Goal: Information Seeking & Learning: Learn about a topic

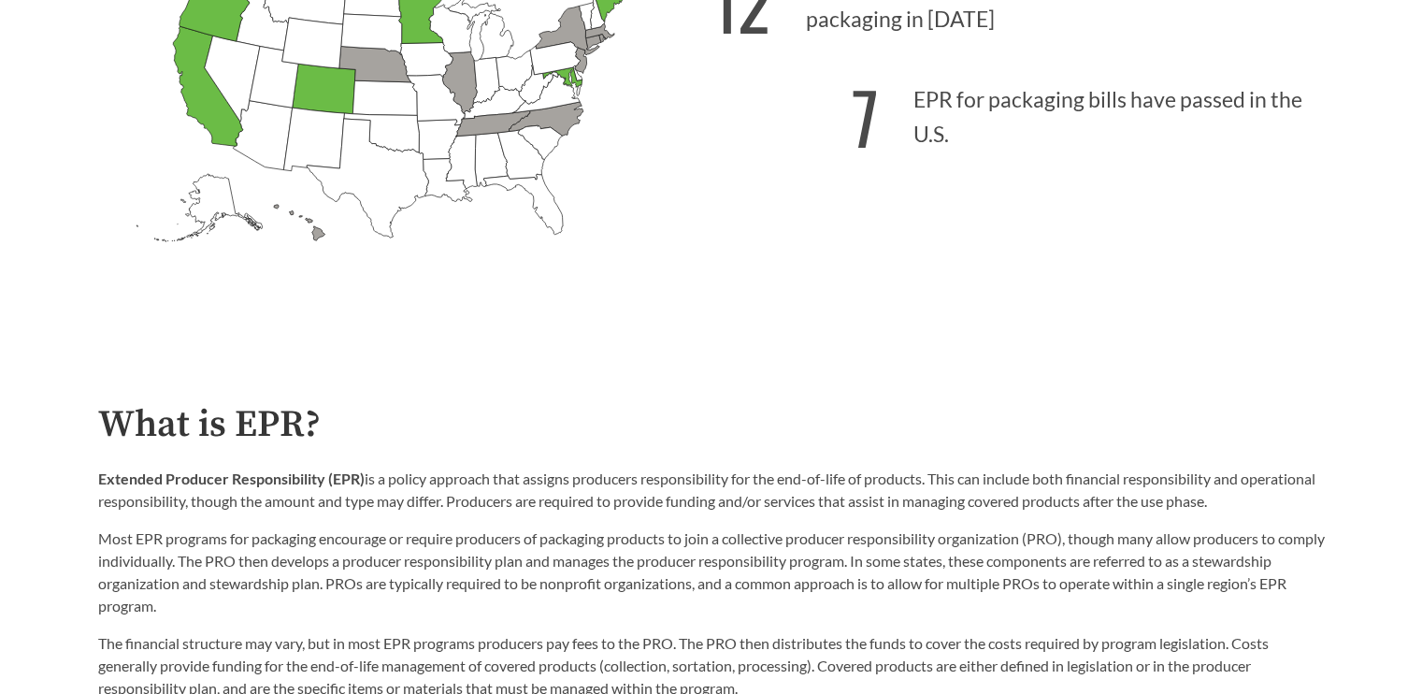
scroll to position [561, 0]
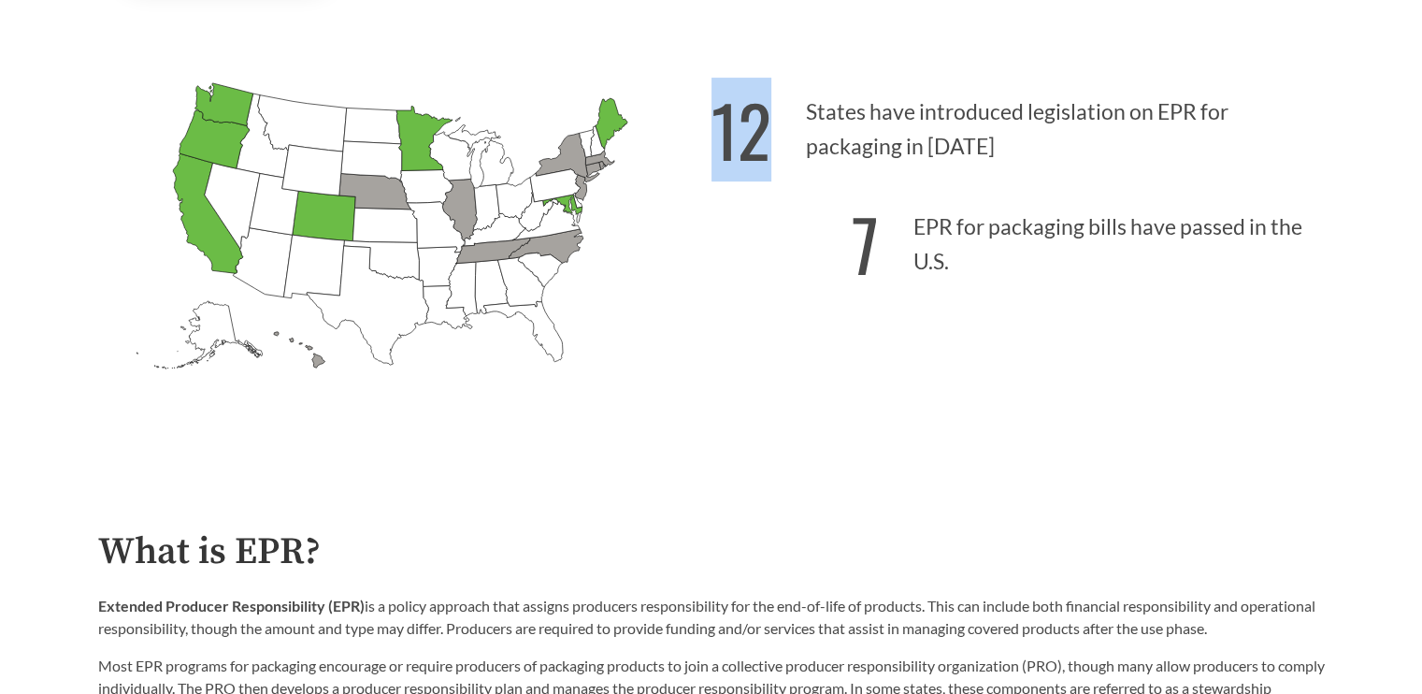
drag, startPoint x: 715, startPoint y: 136, endPoint x: 794, endPoint y: 126, distance: 79.1
click at [794, 126] on p "12 States have introduced legislation on EPR for packaging in [DATE]" at bounding box center [1018, 123] width 613 height 115
click at [955, 127] on p "12 States have introduced legislation on EPR for packaging in [DATE]" at bounding box center [1018, 123] width 613 height 115
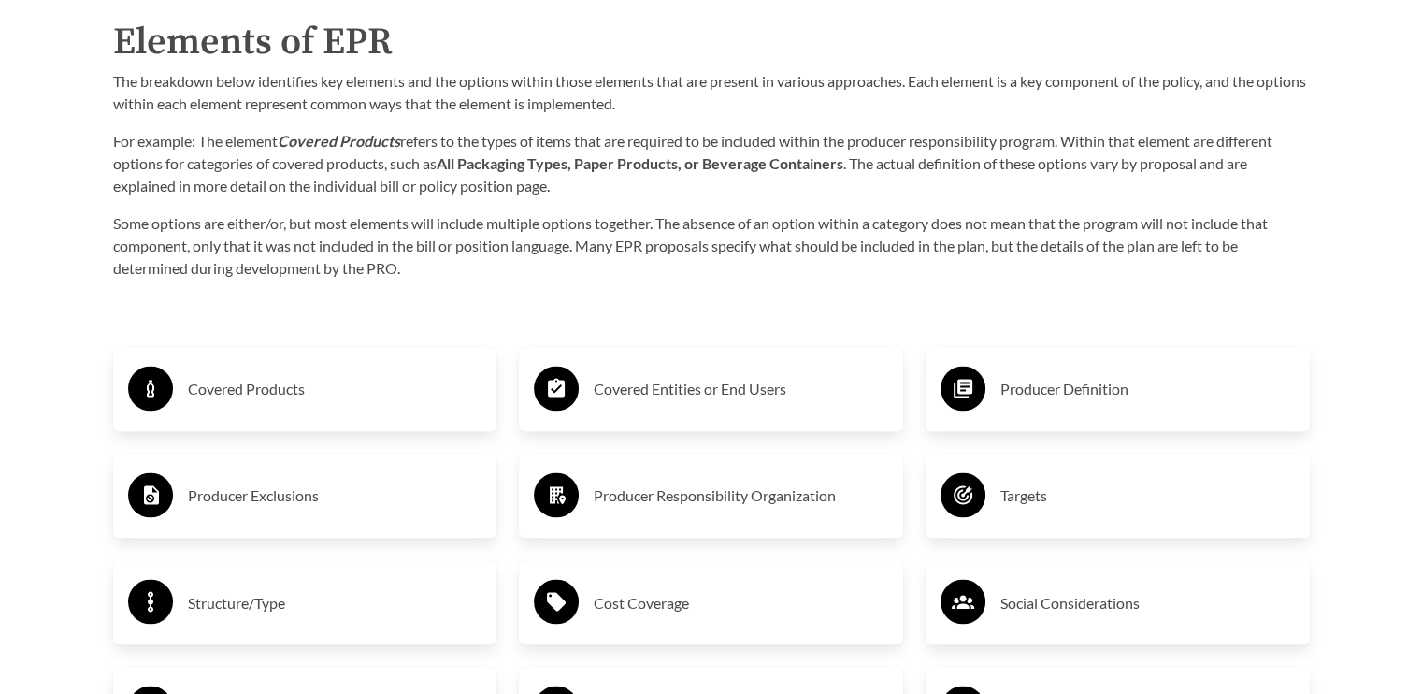
scroll to position [2992, 0]
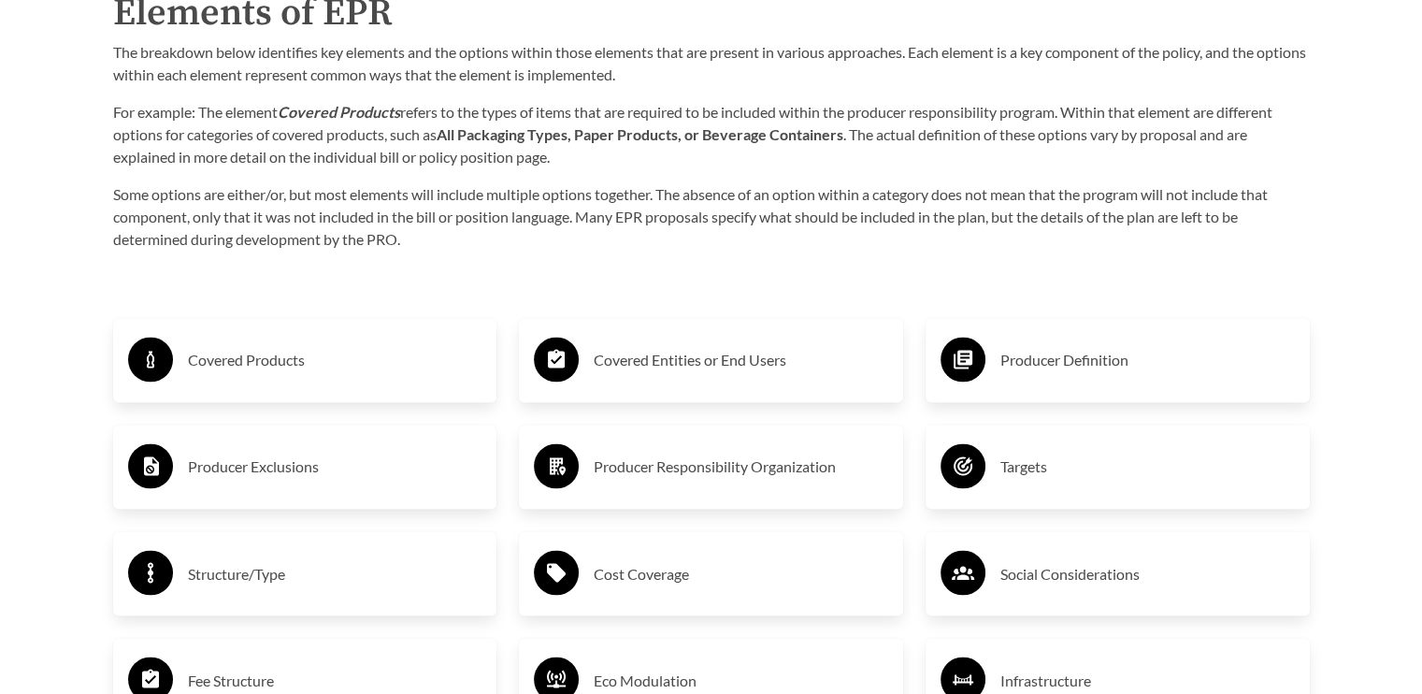
click at [698, 340] on div "Covered Entities or End Users" at bounding box center [711, 360] width 354 height 54
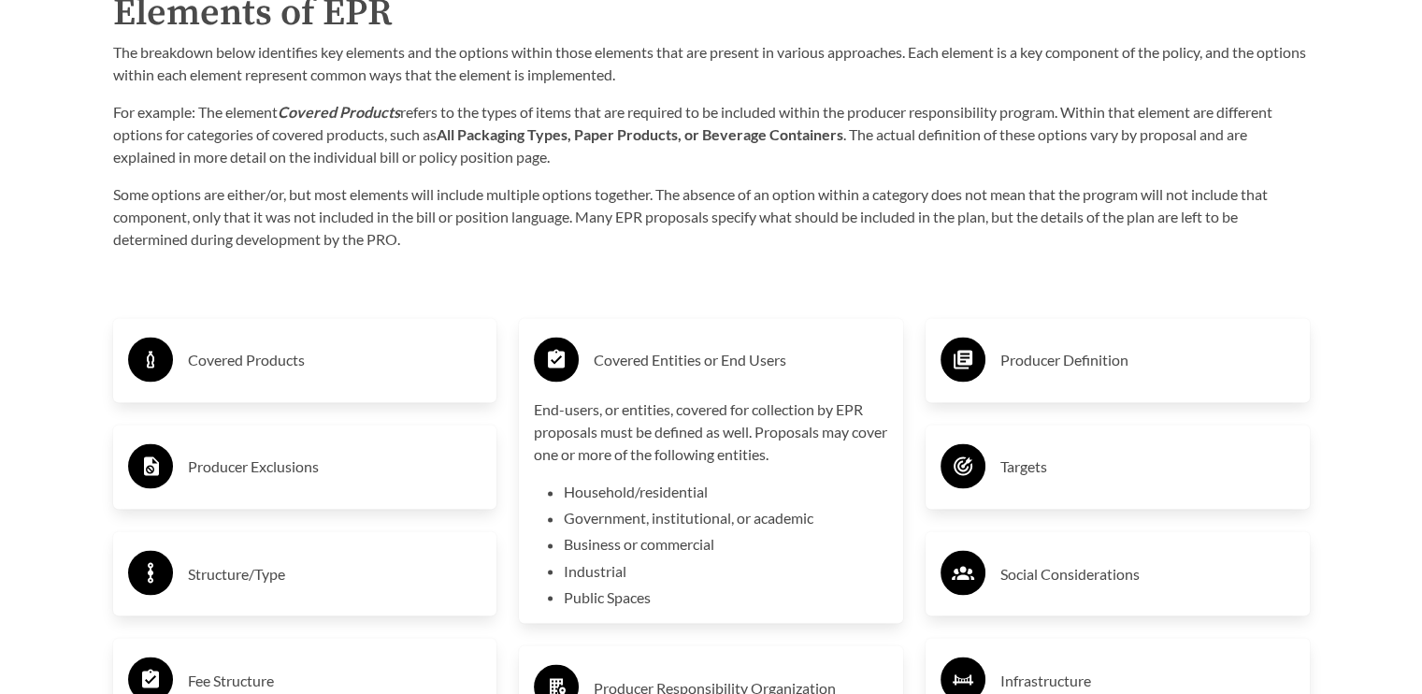
click at [698, 347] on h3 "Covered Entities or End Users" at bounding box center [741, 360] width 295 height 30
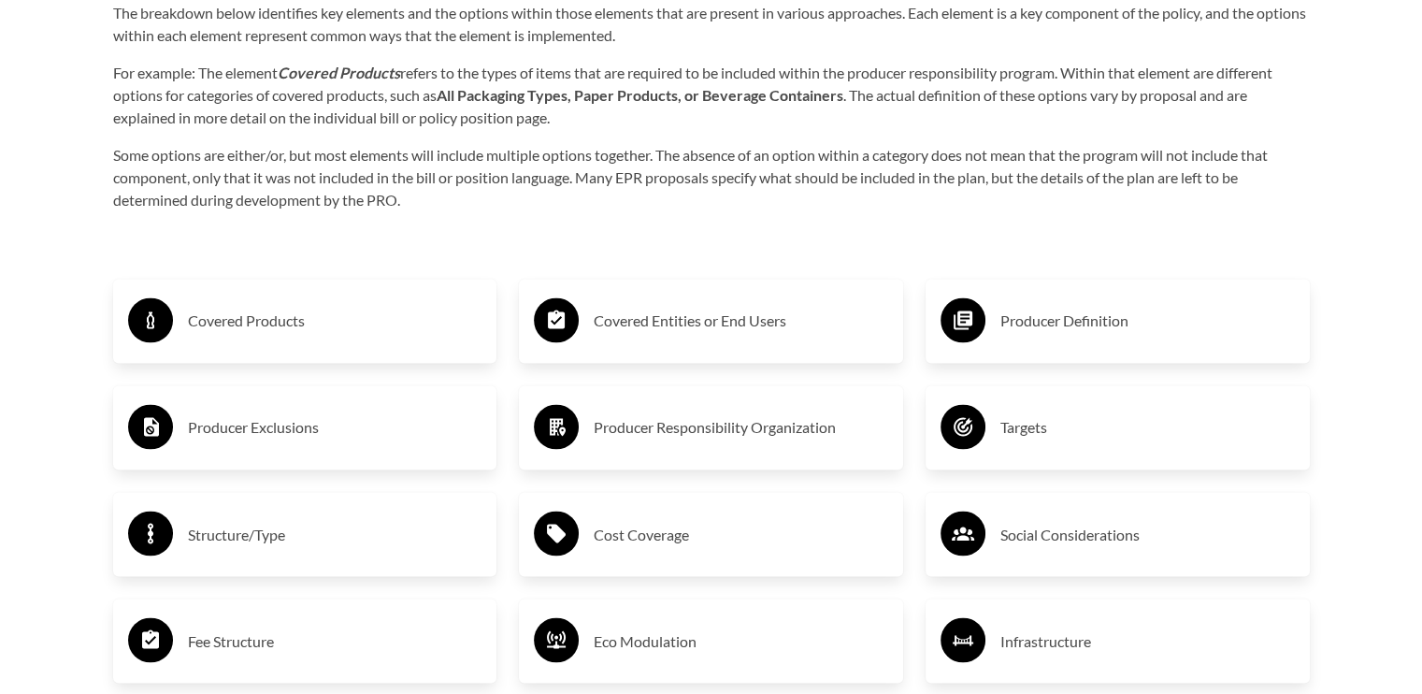
scroll to position [2899, 0]
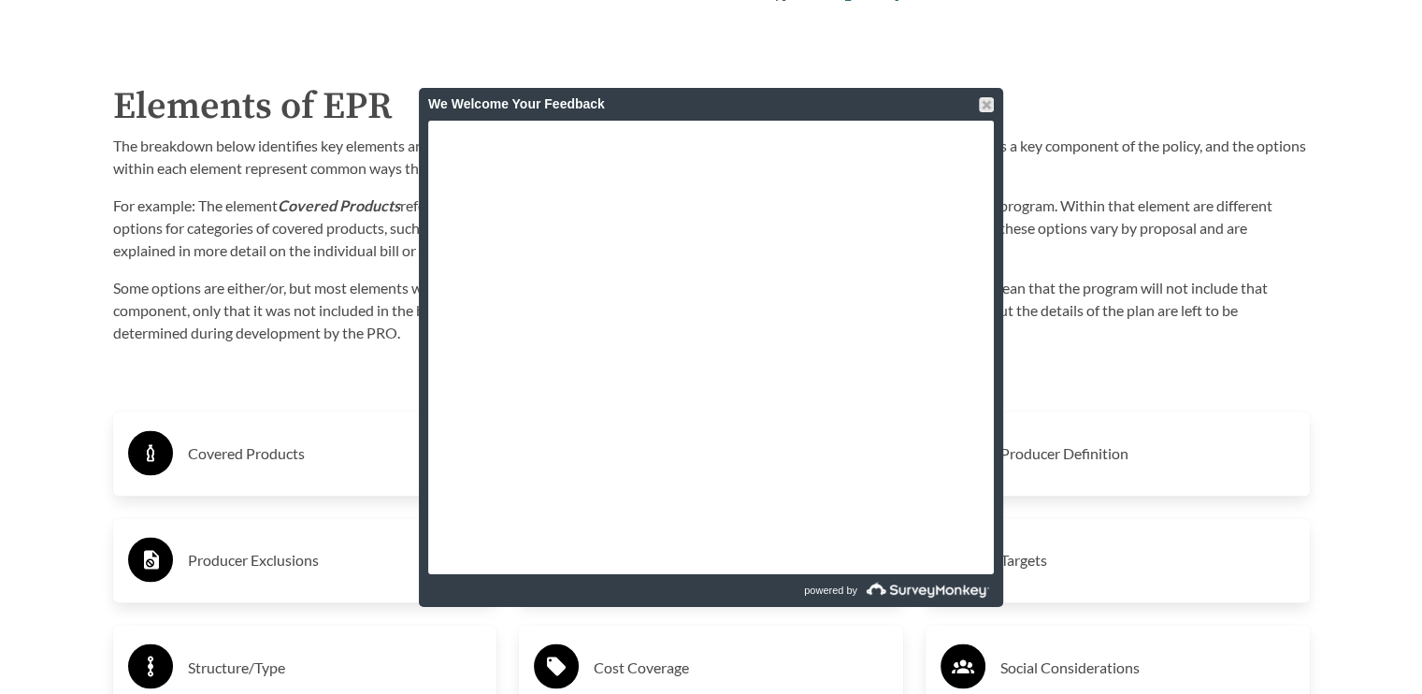
click at [1149, 252] on p "For example: The element Covered Products refers to the types of items that are…" at bounding box center [711, 227] width 1197 height 67
click at [989, 101] on div at bounding box center [986, 104] width 15 height 15
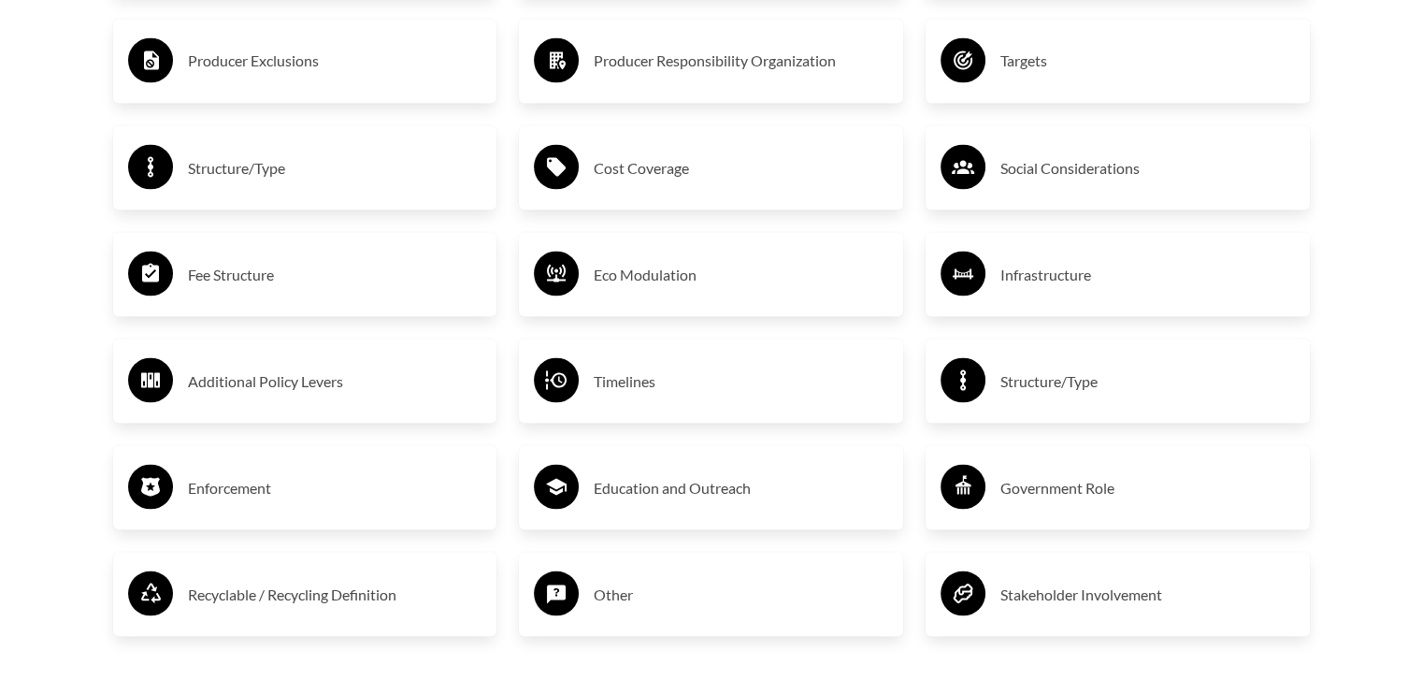
scroll to position [3366, 0]
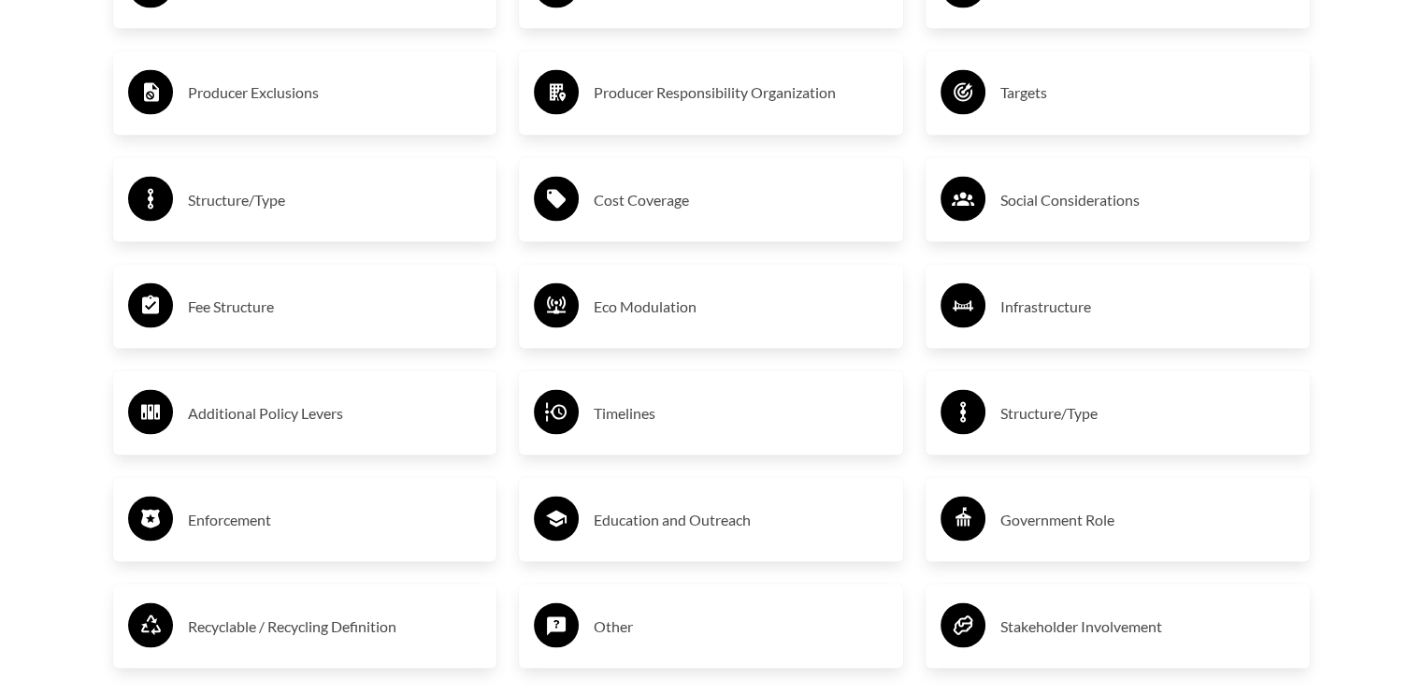
click at [1091, 194] on h3 "Social Considerations" at bounding box center [1147, 199] width 295 height 30
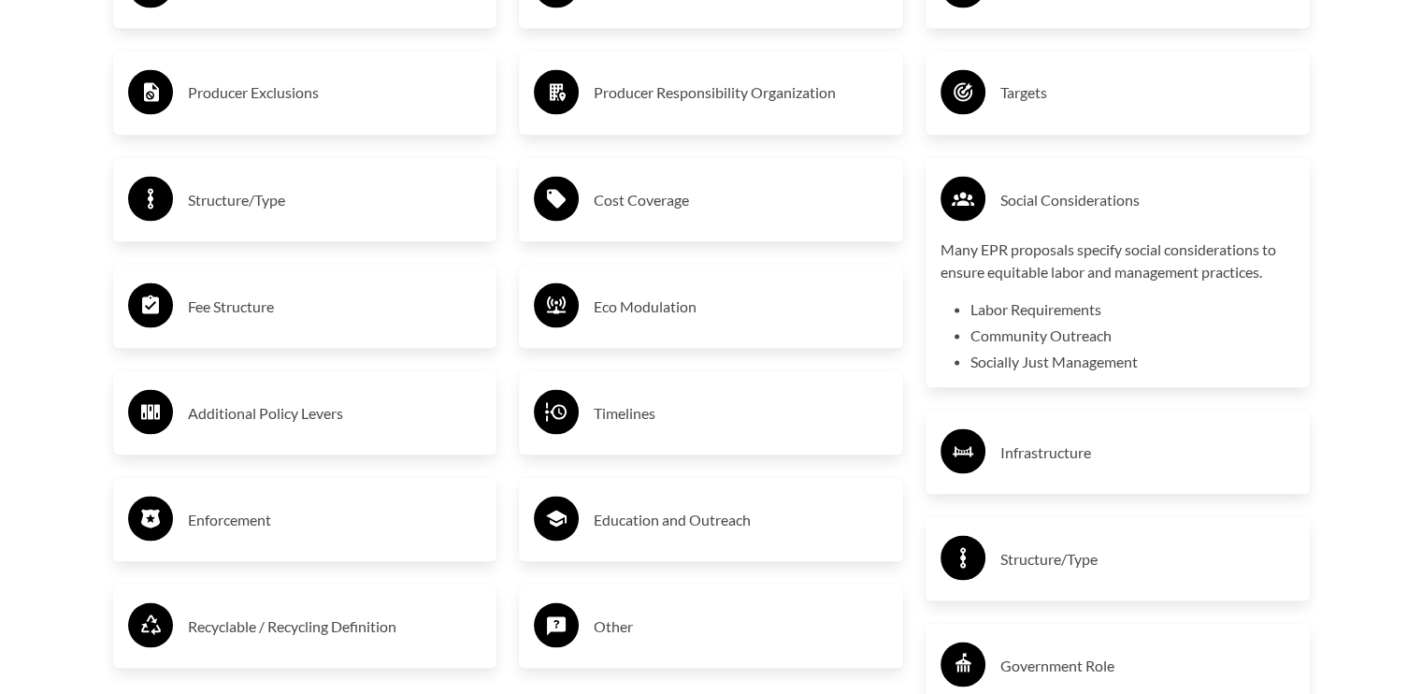
click at [679, 198] on h3 "Cost Coverage" at bounding box center [741, 199] width 295 height 30
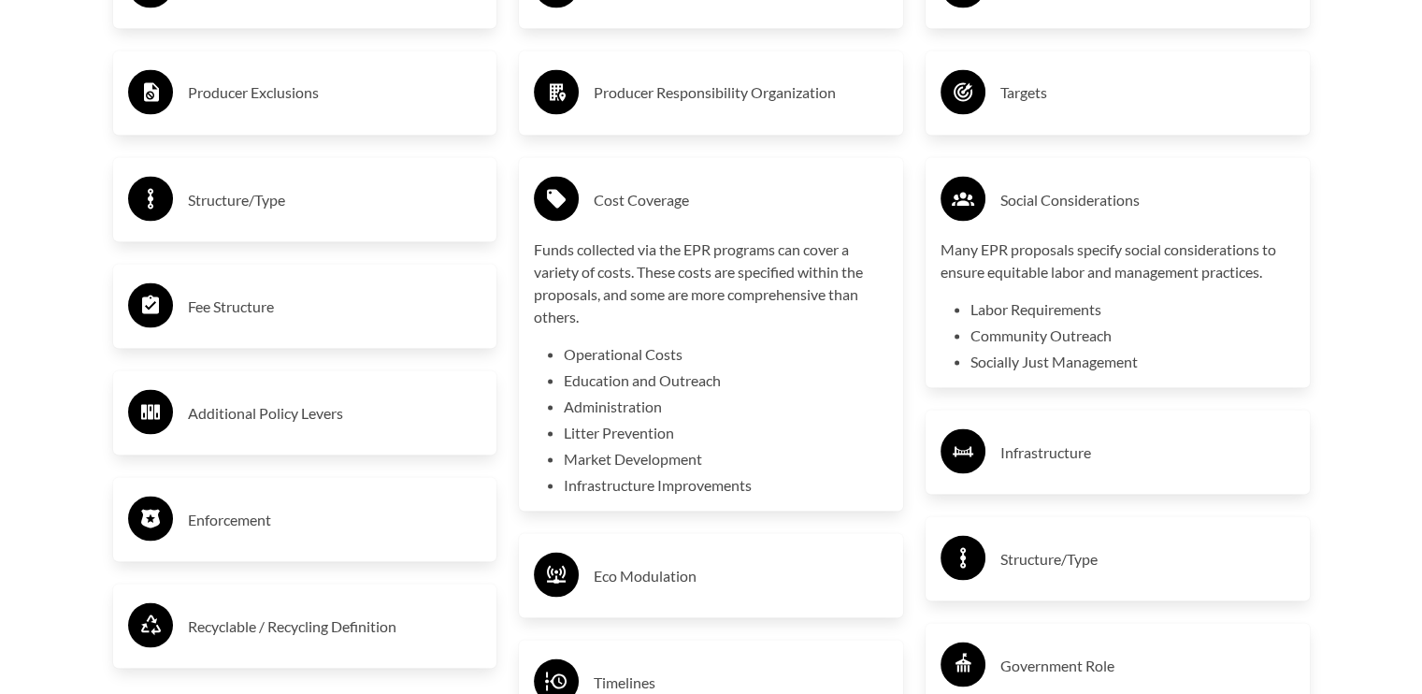
click at [679, 198] on h3 "Cost Coverage" at bounding box center [741, 199] width 295 height 30
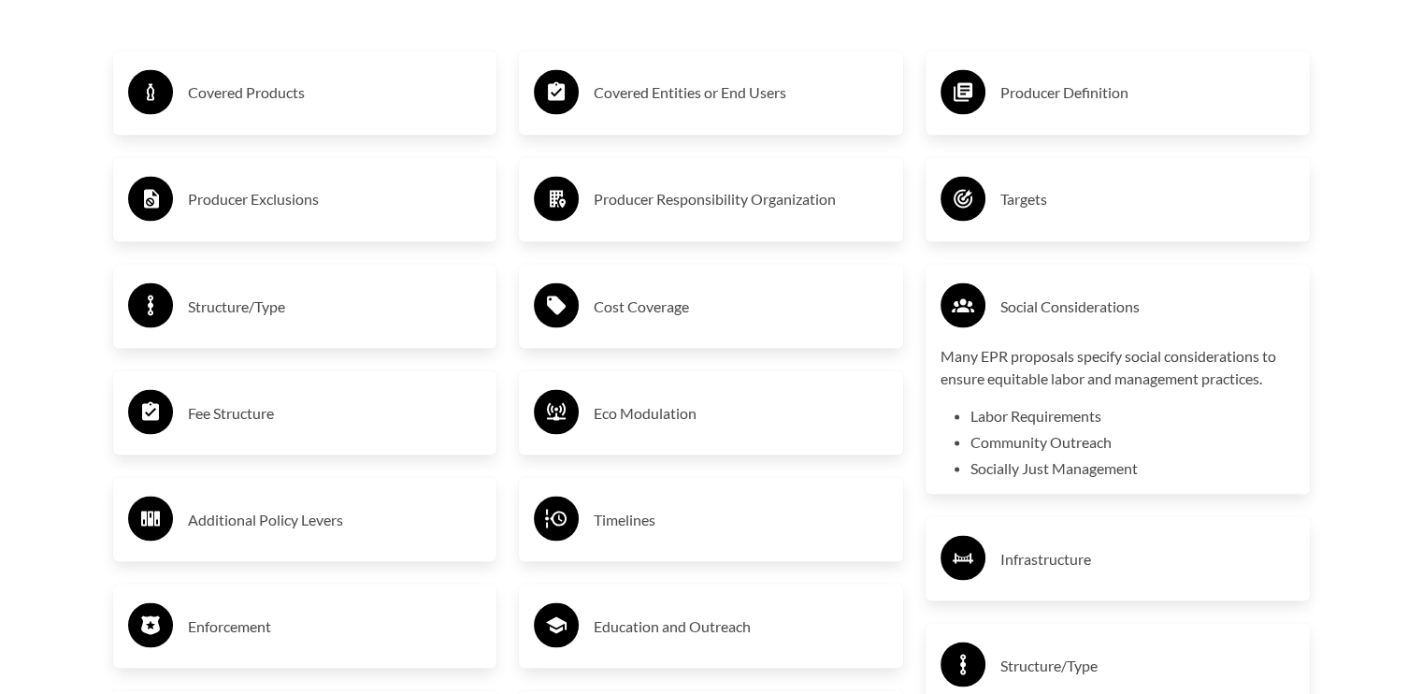
scroll to position [3179, 0]
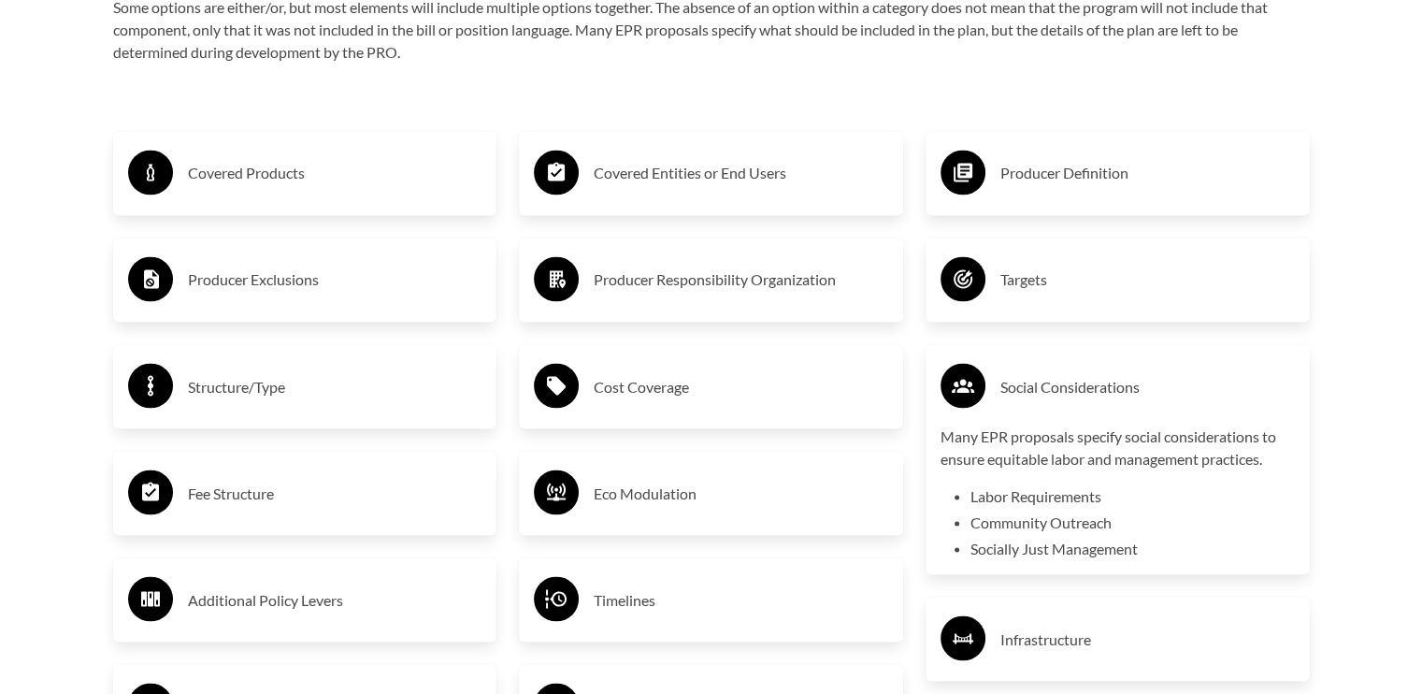
click at [715, 178] on h3 "Covered Entities or End Users" at bounding box center [741, 173] width 295 height 30
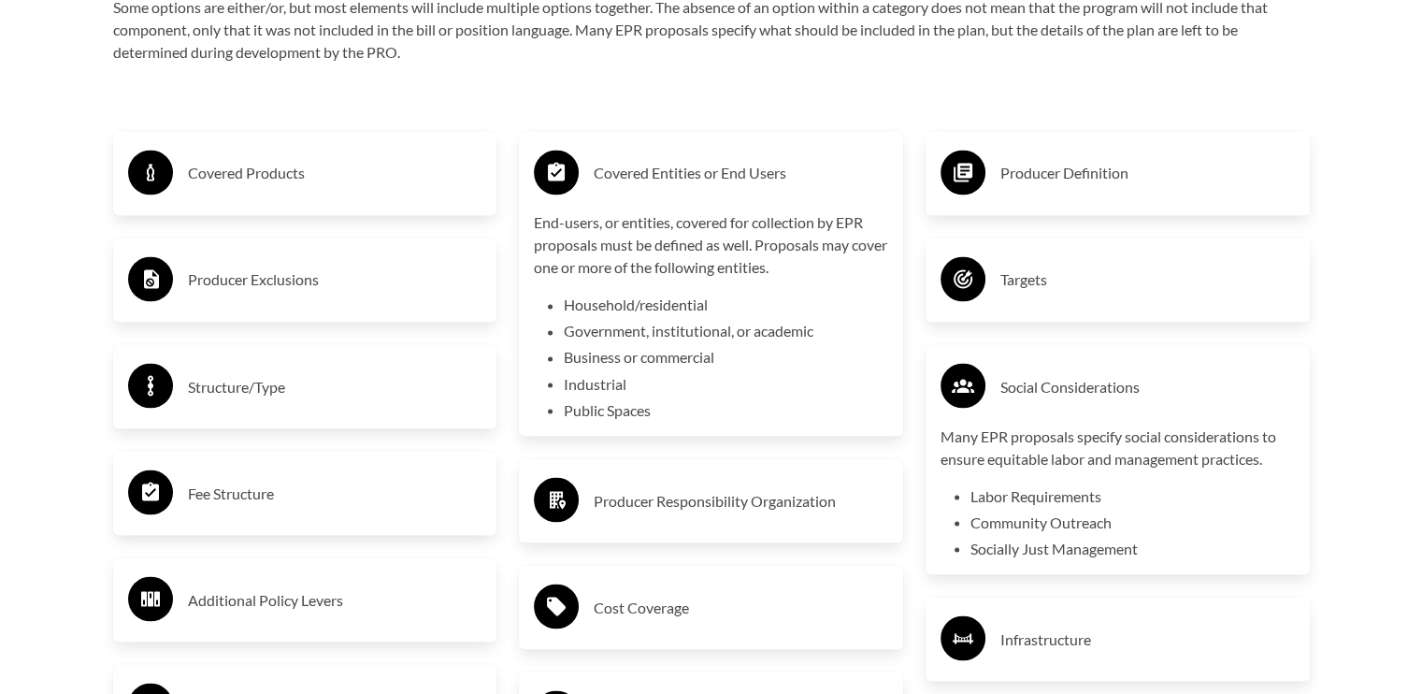
click at [420, 290] on h3 "Producer Exclusions" at bounding box center [335, 280] width 295 height 30
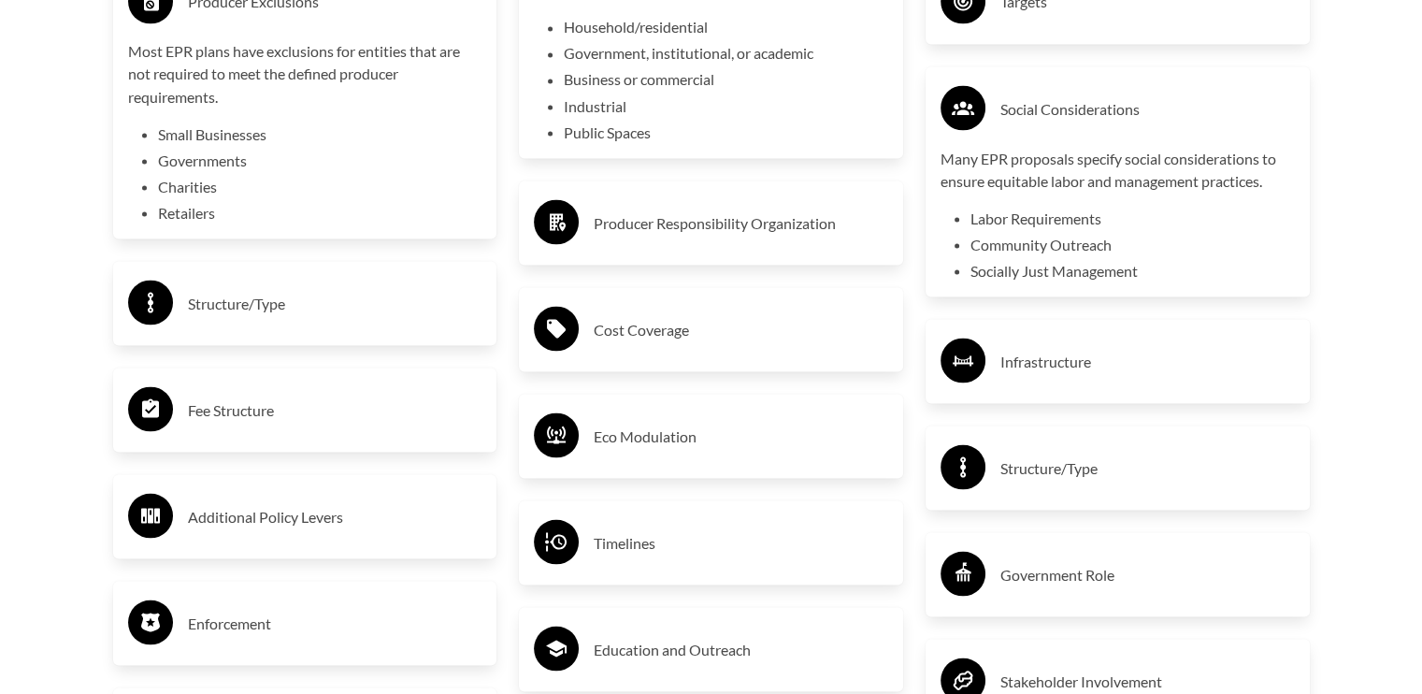
scroll to position [3553, 0]
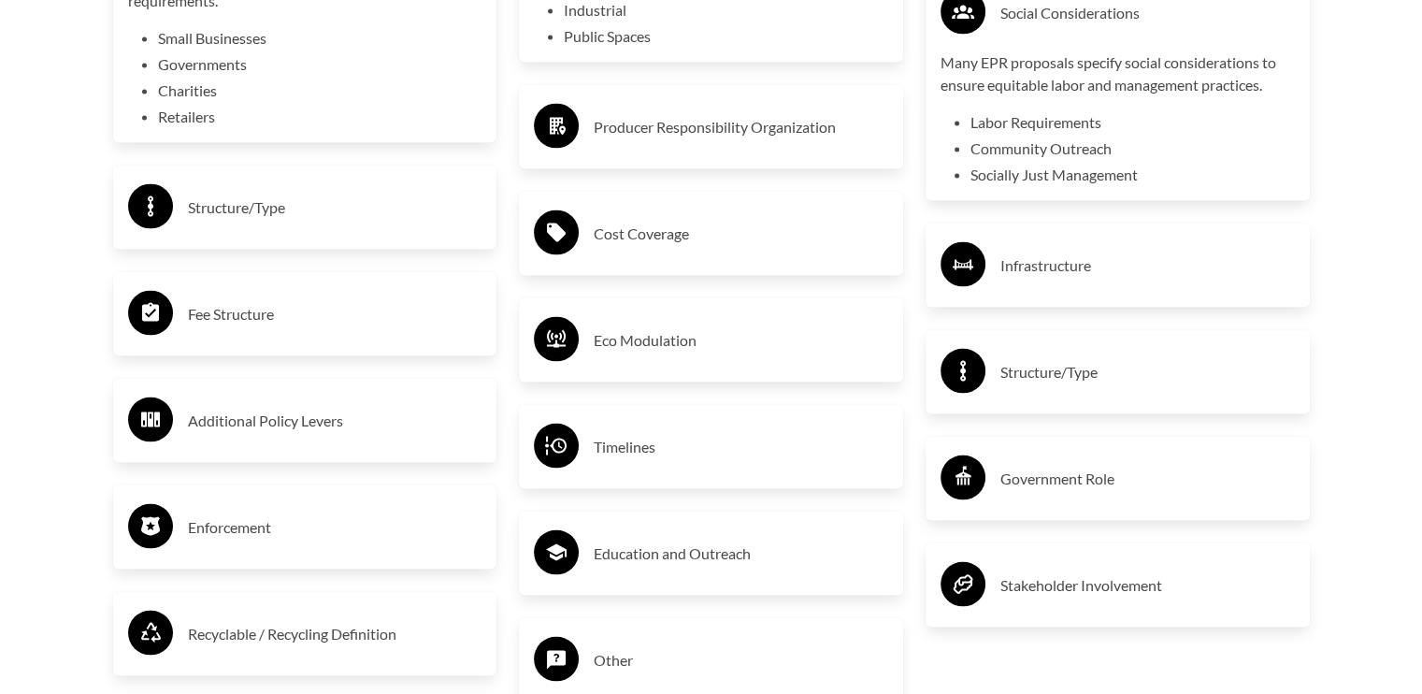
click at [430, 487] on div "Enforcement" at bounding box center [305, 526] width 384 height 84
click at [444, 509] on div "Enforcement" at bounding box center [305, 526] width 354 height 54
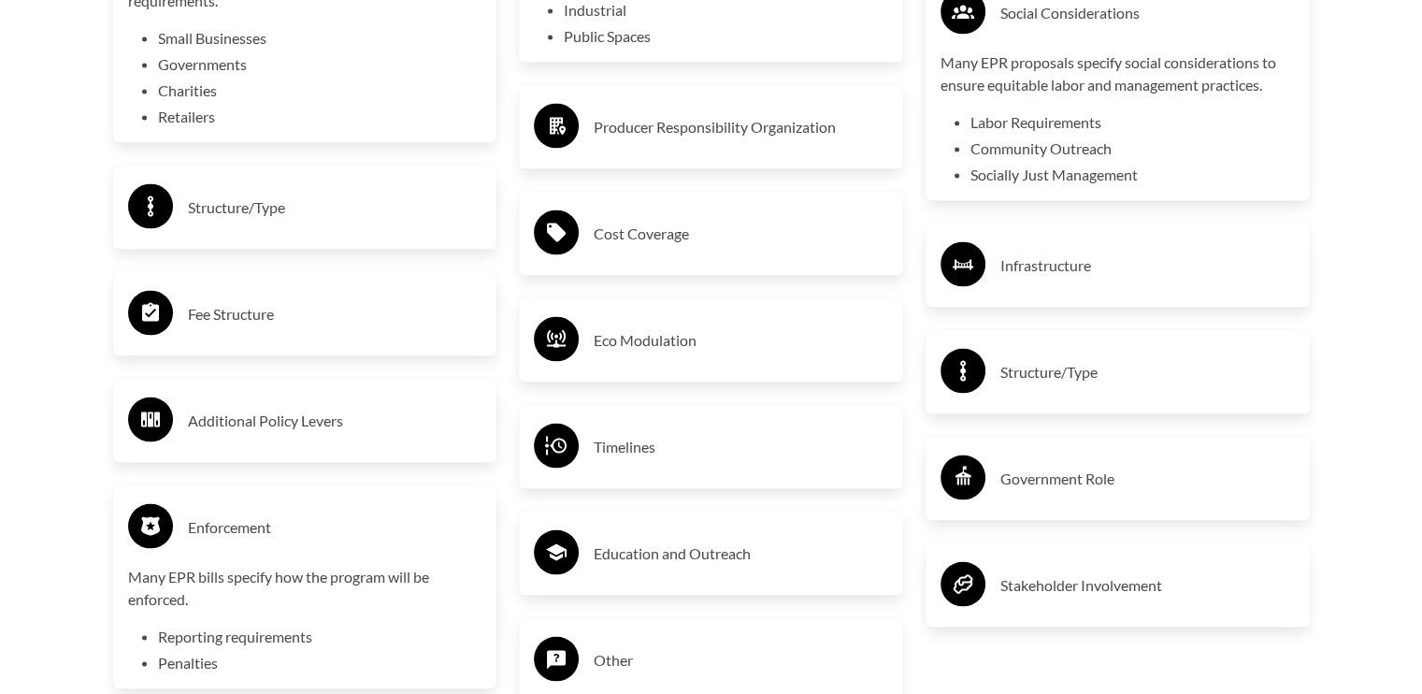
scroll to position [3647, 0]
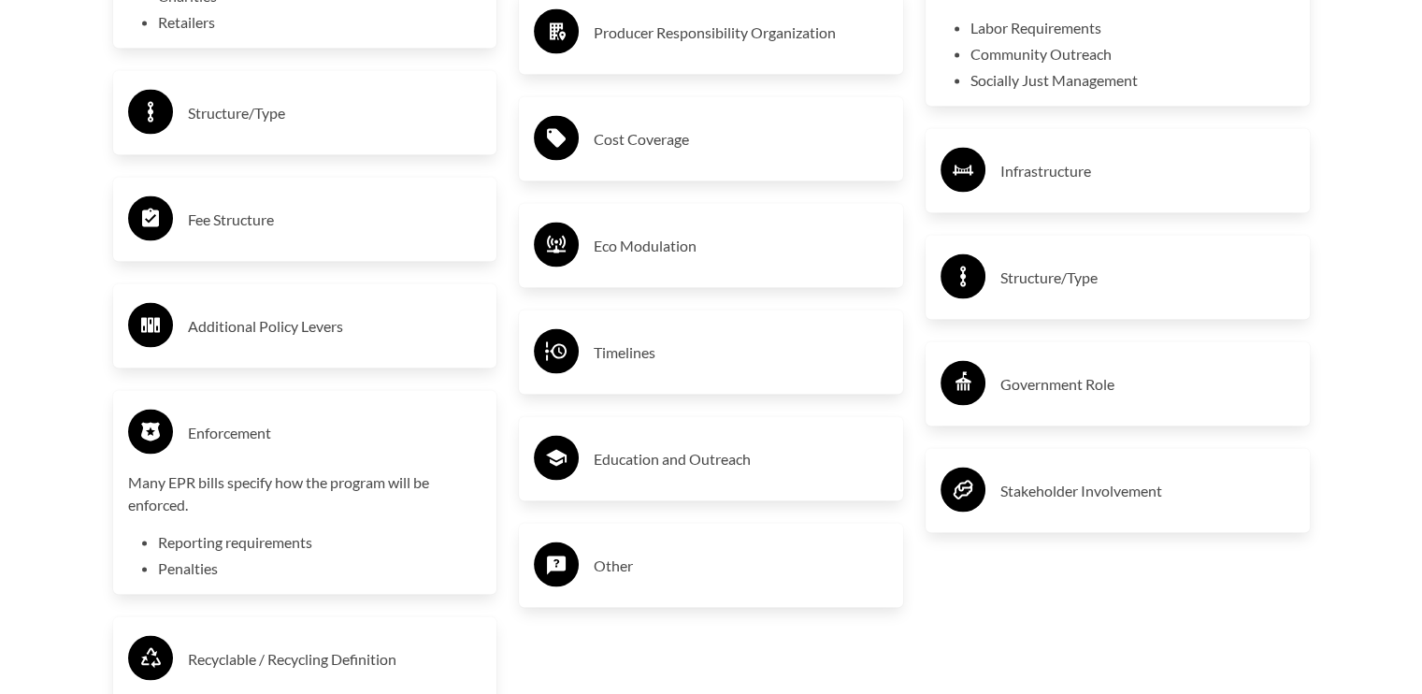
click at [394, 433] on h3 "Enforcement" at bounding box center [335, 433] width 295 height 30
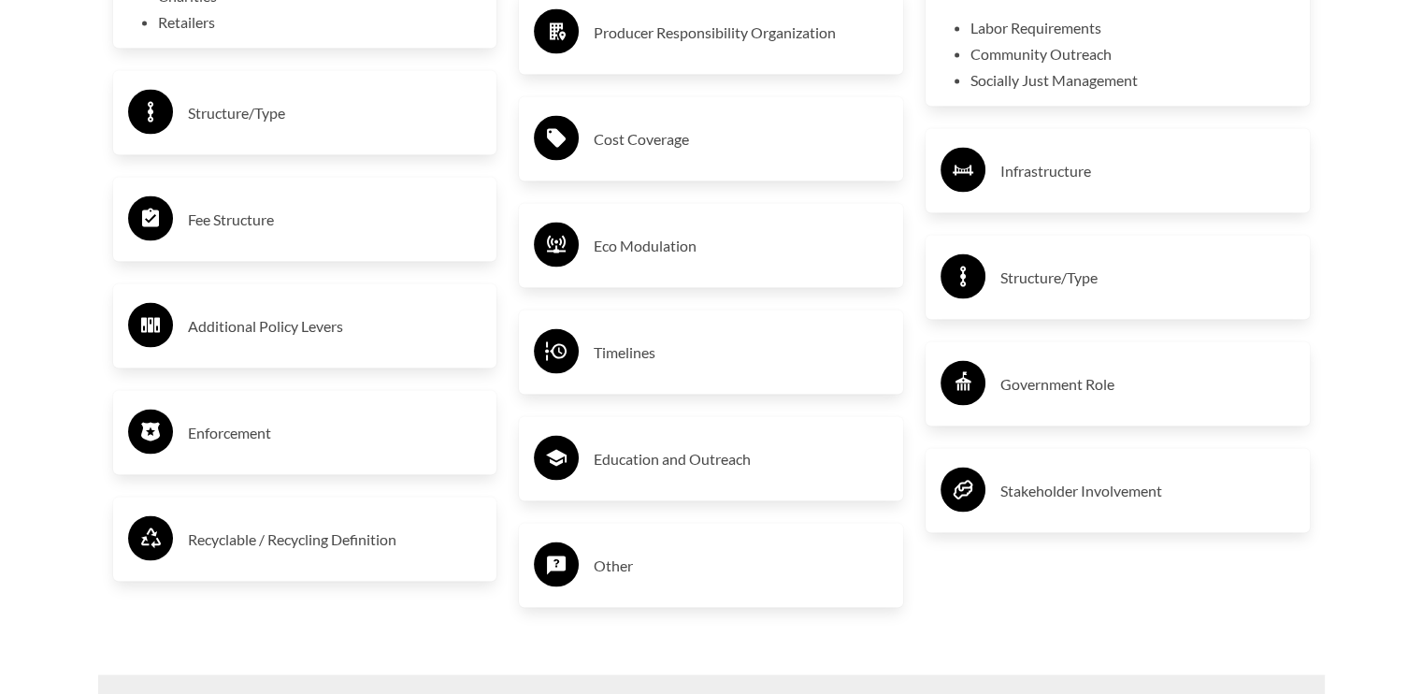
click at [747, 367] on h3 "Timelines" at bounding box center [741, 353] width 295 height 30
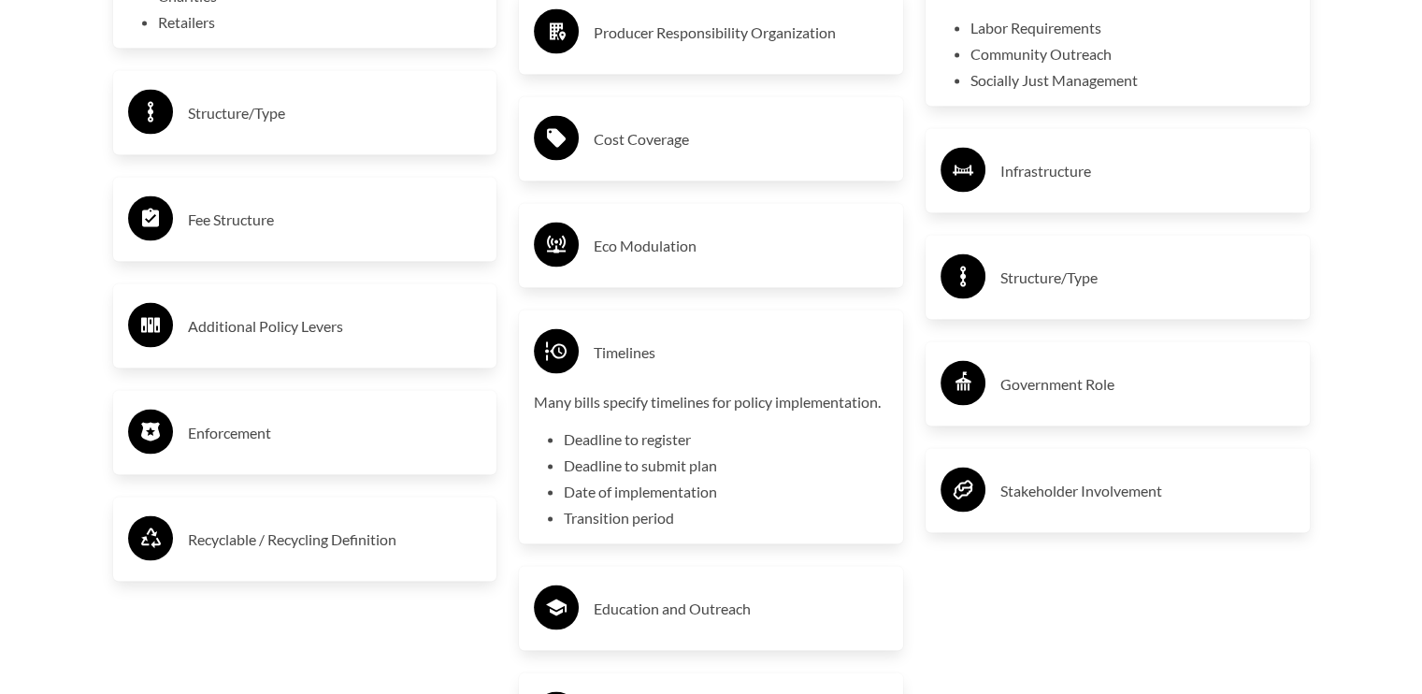
click at [747, 367] on h3 "Timelines" at bounding box center [741, 353] width 295 height 30
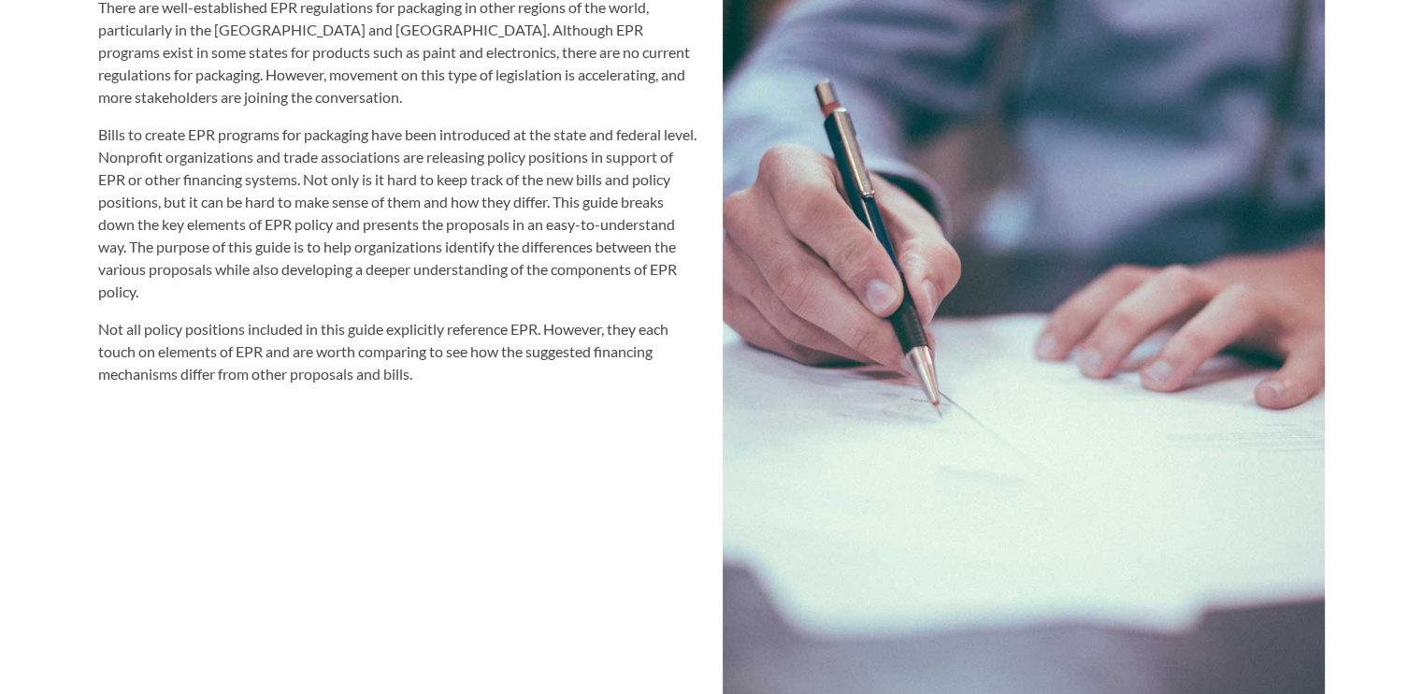
scroll to position [2338, 0]
